Goal: Information Seeking & Learning: Learn about a topic

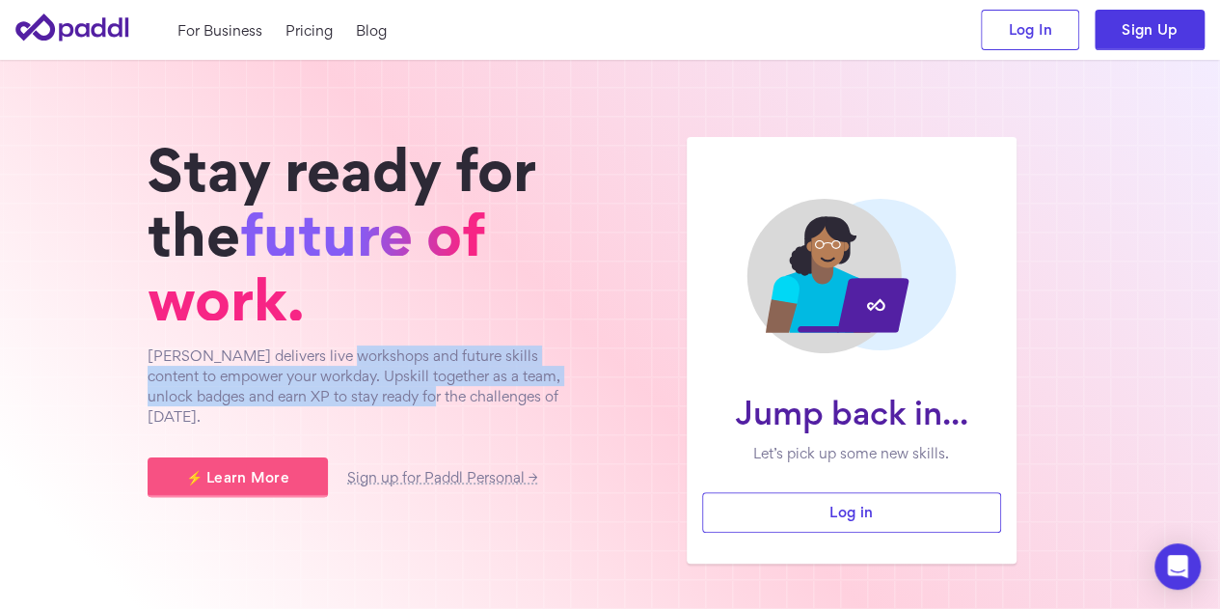
drag, startPoint x: 332, startPoint y: 356, endPoint x: 383, endPoint y: 396, distance: 65.2
click at [383, 396] on p "[PERSON_NAME] delivers live workshops and future skills content to empower your…" at bounding box center [370, 385] width 444 height 81
drag, startPoint x: 383, startPoint y: 396, endPoint x: 327, endPoint y: 340, distance: 79.1
click at [327, 340] on div "Stay ready for the future of work. [PERSON_NAME] delivers live workshops and fu…" at bounding box center [370, 281] width 444 height 289
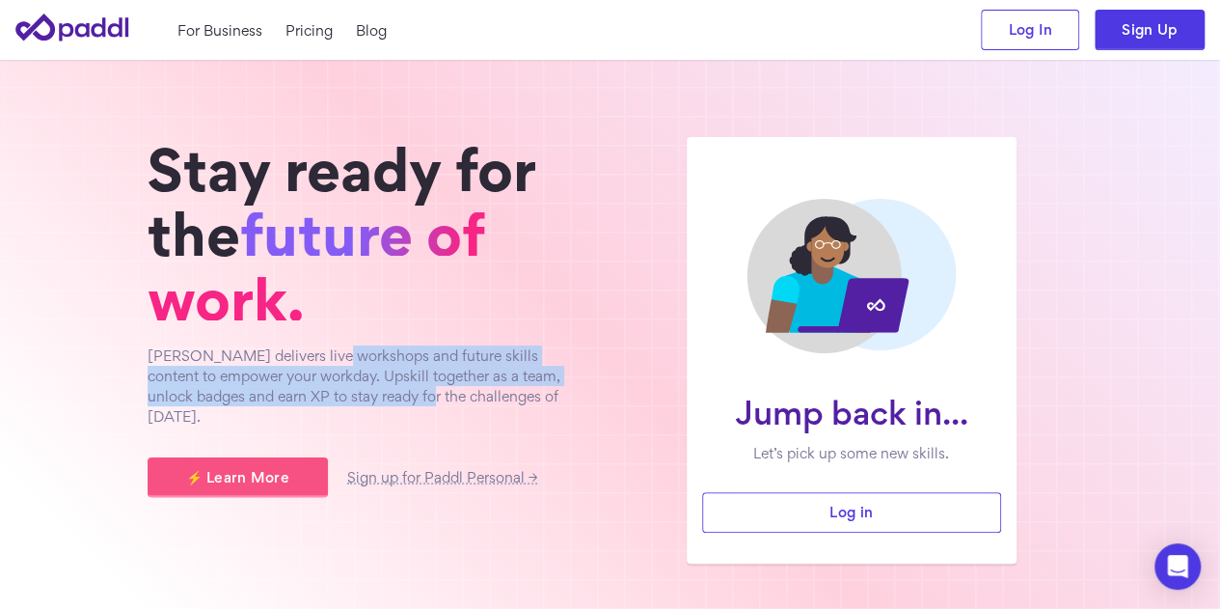
click at [350, 374] on p "[PERSON_NAME] delivers live workshops and future skills content to empower your…" at bounding box center [370, 385] width 444 height 81
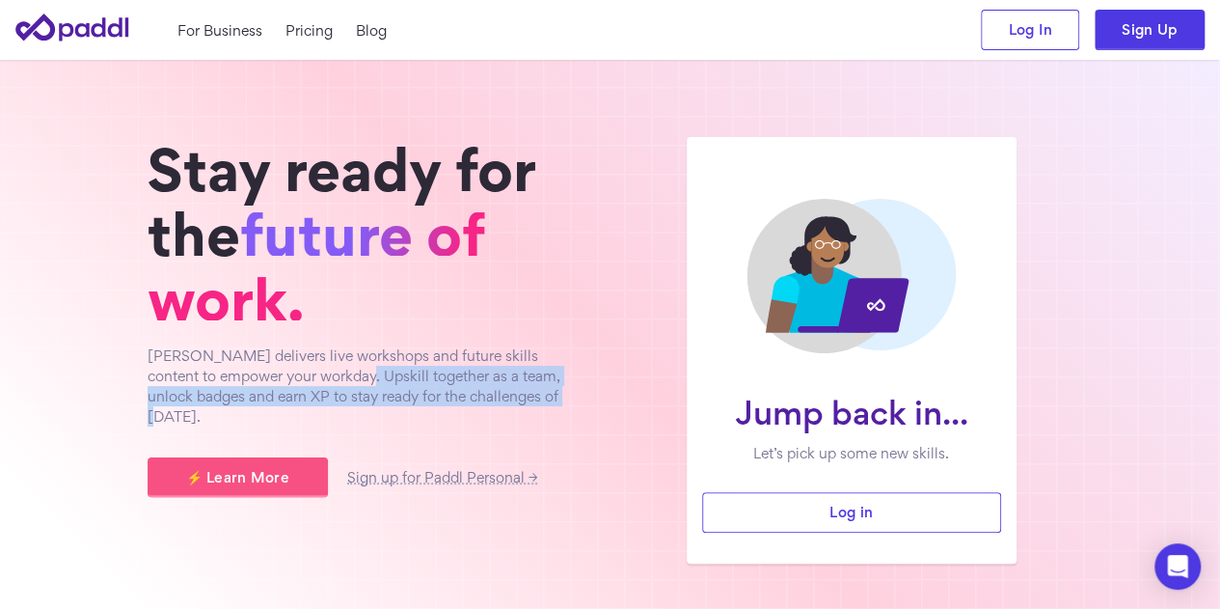
drag, startPoint x: 350, startPoint y: 374, endPoint x: 544, endPoint y: 394, distance: 194.9
click at [544, 394] on p "[PERSON_NAME] delivers live workshops and future skills content to empower your…" at bounding box center [370, 385] width 444 height 81
click at [536, 394] on p "[PERSON_NAME] delivers live workshops and future skills content to empower your…" at bounding box center [370, 385] width 444 height 81
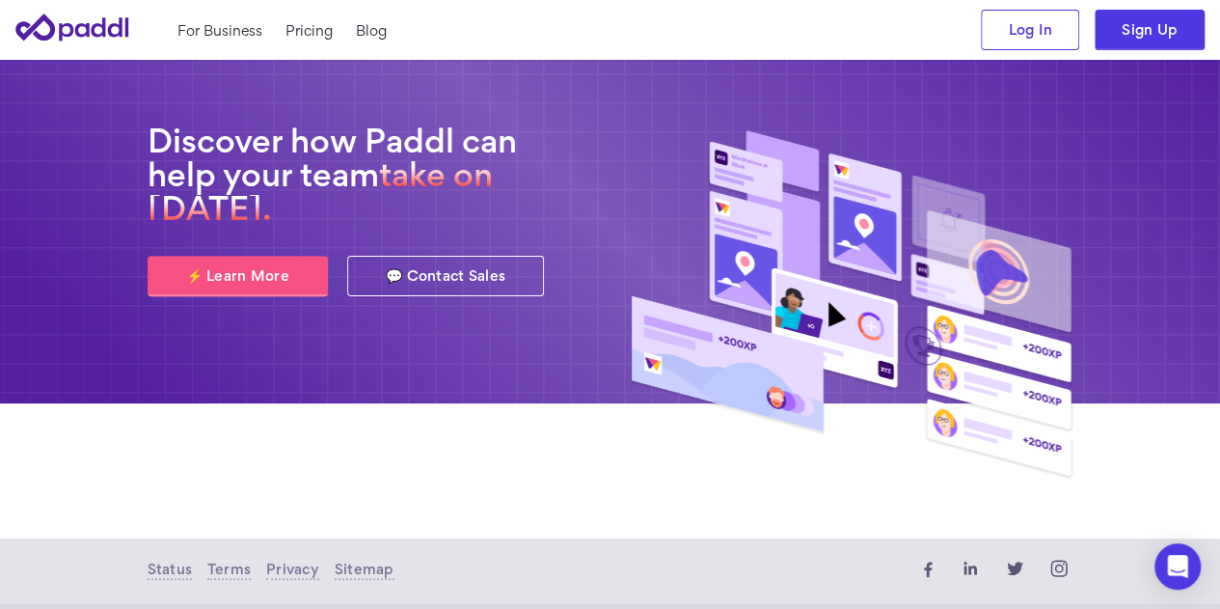
scroll to position [636, 0]
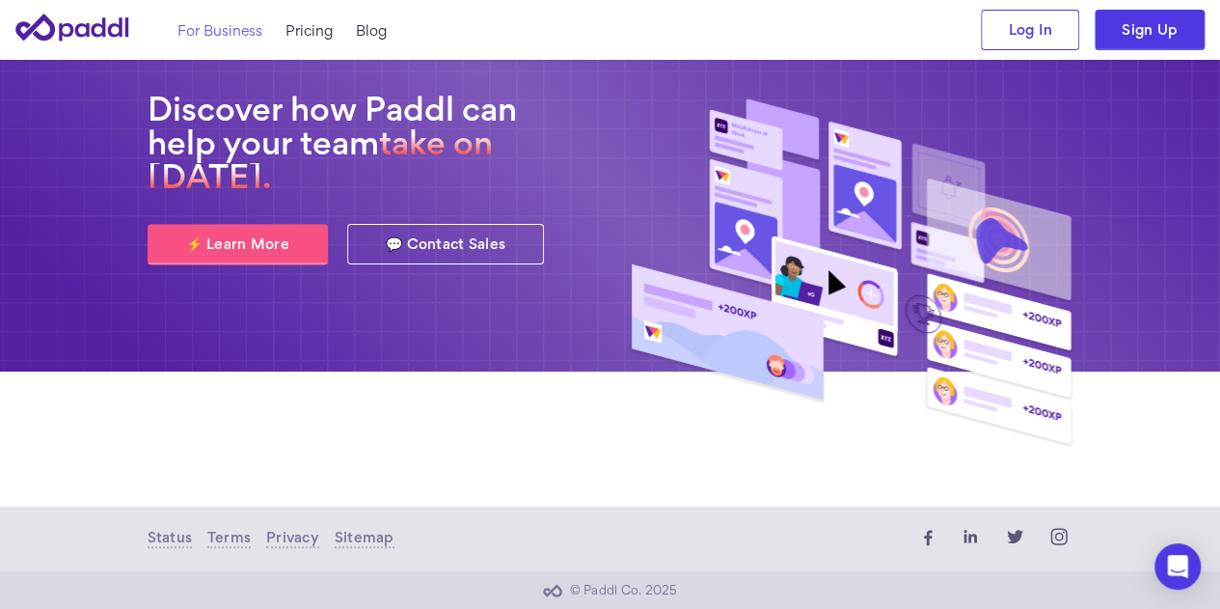
click at [234, 39] on link "For Business" at bounding box center [219, 30] width 85 height 20
